Goal: Find specific page/section: Find specific page/section

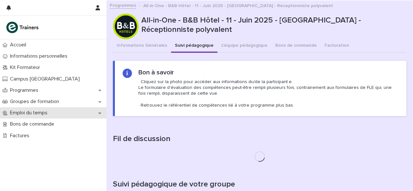
click at [35, 114] on p "Emploi du temps" at bounding box center [29, 113] width 45 height 6
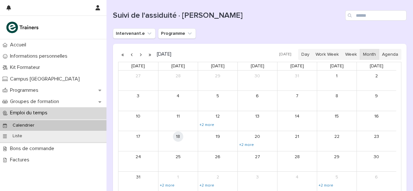
scroll to position [77, 0]
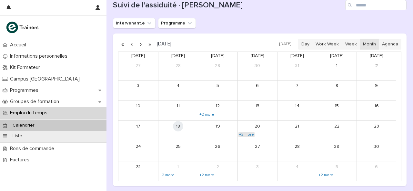
click at [249, 133] on link "+2 more" at bounding box center [246, 134] width 16 height 5
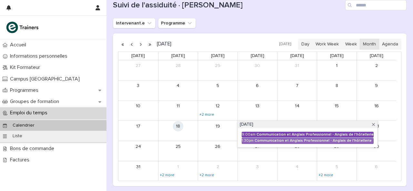
click at [318, 136] on div "Communication et Anglais Professionnel - Anglais de l'hôtellerie" at bounding box center [314, 135] width 117 height 5
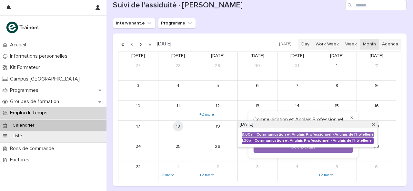
click at [303, 142] on div "Communication et Anglais Professionnel - Anglais de l'hôtellerie" at bounding box center [313, 141] width 119 height 5
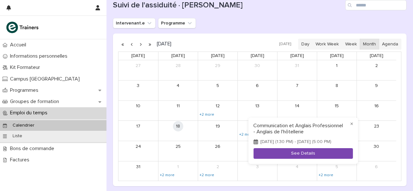
click at [303, 157] on button "See Details" at bounding box center [302, 153] width 99 height 11
